Goal: Check status: Check status

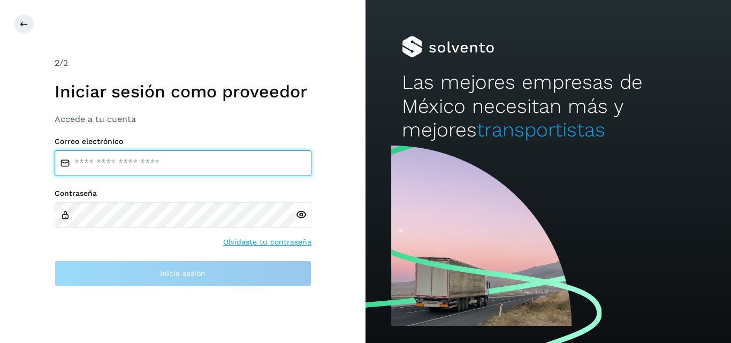
drag, startPoint x: 84, startPoint y: 163, endPoint x: 135, endPoint y: 175, distance: 52.8
click at [84, 163] on input "email" at bounding box center [183, 163] width 257 height 26
type input "**********"
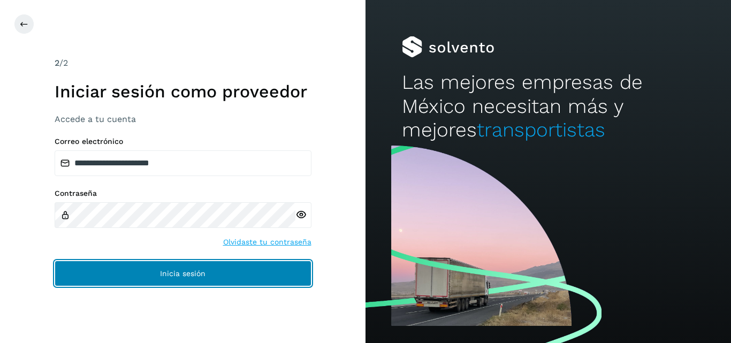
click at [168, 283] on button "Inicia sesión" at bounding box center [183, 274] width 257 height 26
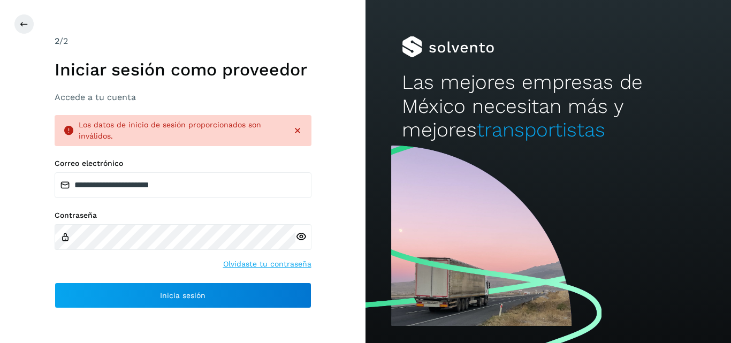
click at [299, 238] on icon at bounding box center [300, 236] width 11 height 11
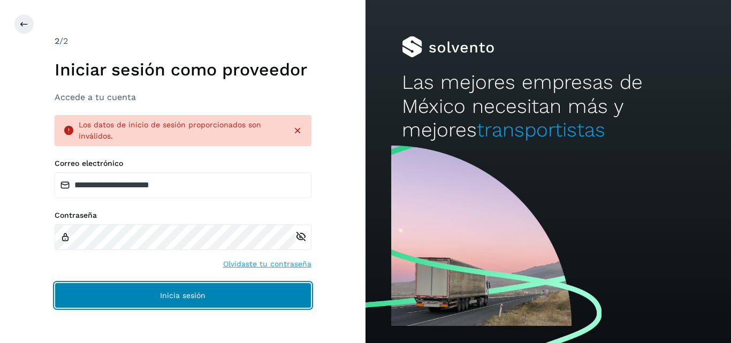
click at [232, 294] on button "Inicia sesión" at bounding box center [183, 296] width 257 height 26
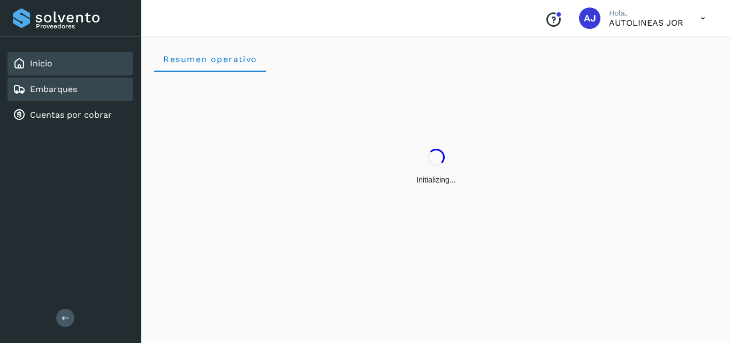
click at [57, 91] on link "Embarques" at bounding box center [53, 89] width 47 height 10
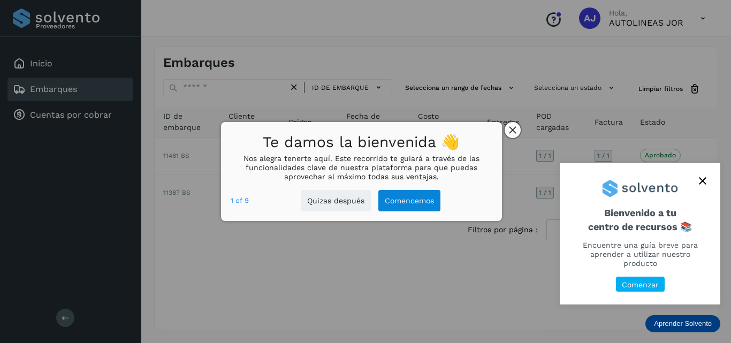
click at [509, 127] on icon "close," at bounding box center [512, 129] width 7 height 7
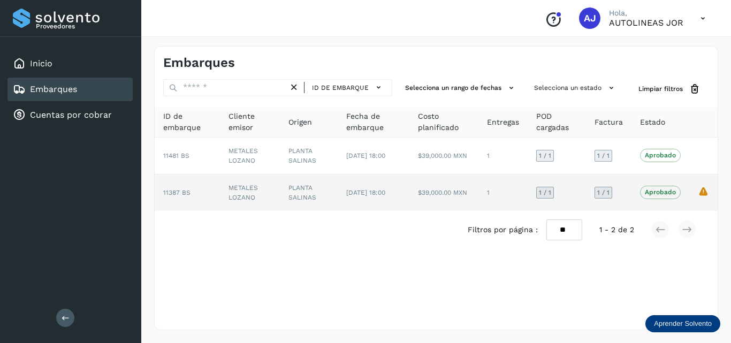
click at [700, 187] on icon "La validación de Solvento para este embarque ha sido anulada debido al cambio d…" at bounding box center [703, 191] width 11 height 11
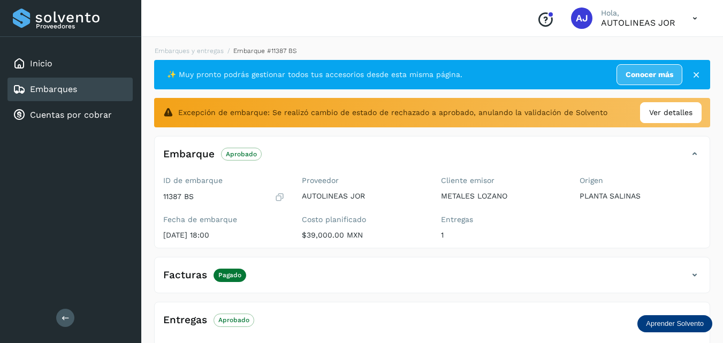
scroll to position [54, 0]
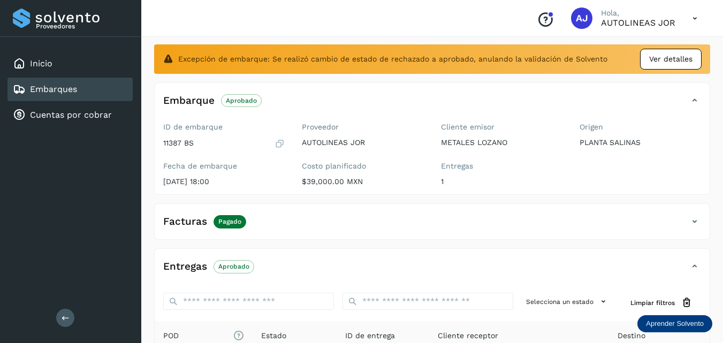
click at [671, 59] on span "Ver detalles" at bounding box center [670, 59] width 43 height 11
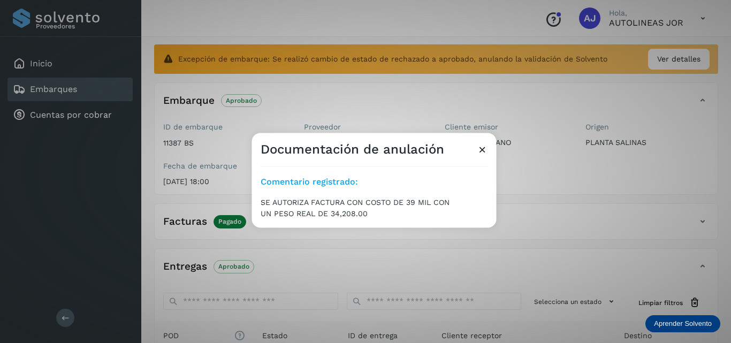
click at [483, 147] on icon at bounding box center [482, 148] width 11 height 11
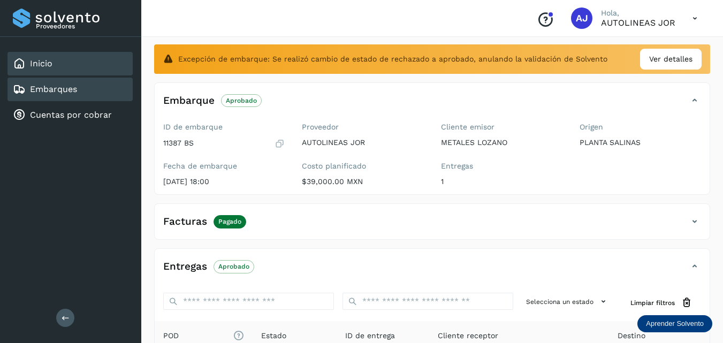
click at [45, 65] on link "Inicio" at bounding box center [41, 63] width 22 height 10
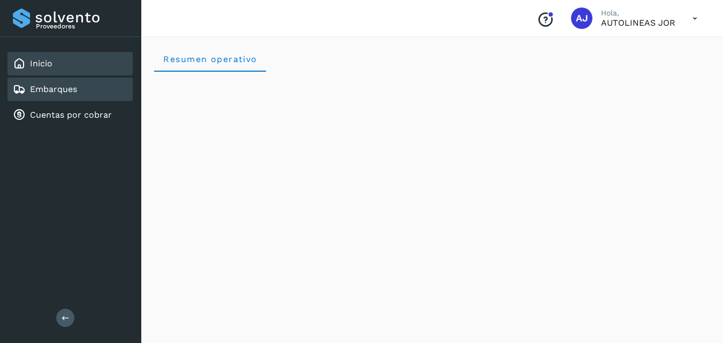
click at [58, 92] on link "Embarques" at bounding box center [53, 89] width 47 height 10
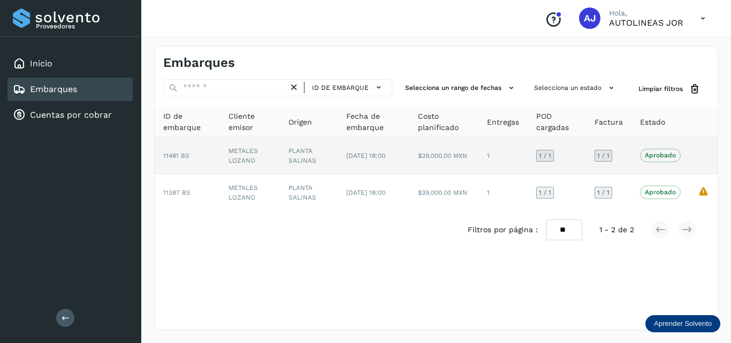
click at [656, 154] on p "Aprobado" at bounding box center [660, 154] width 31 height 7
click at [656, 156] on p "Aprobado" at bounding box center [660, 154] width 31 height 7
click at [351, 157] on span "[DATE] 18:00" at bounding box center [365, 155] width 39 height 7
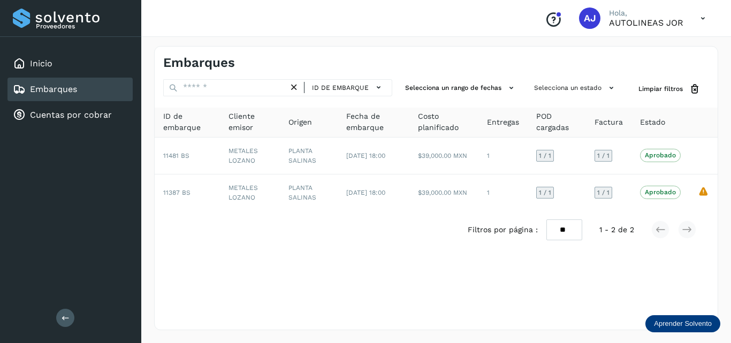
click at [704, 12] on icon at bounding box center [703, 18] width 22 height 22
click at [633, 47] on div "Cerrar sesión" at bounding box center [649, 48] width 127 height 20
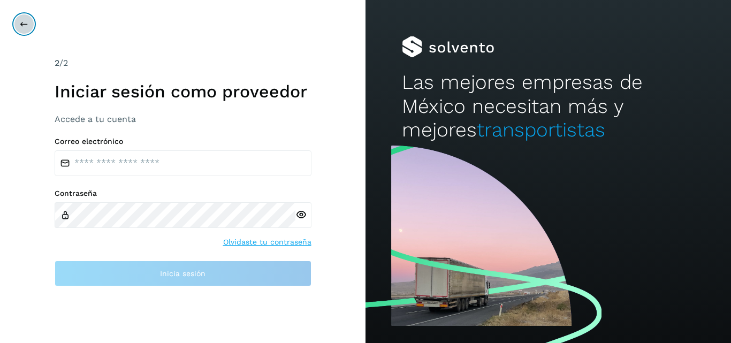
click at [29, 19] on button at bounding box center [24, 24] width 20 height 20
